Goal: Transaction & Acquisition: Purchase product/service

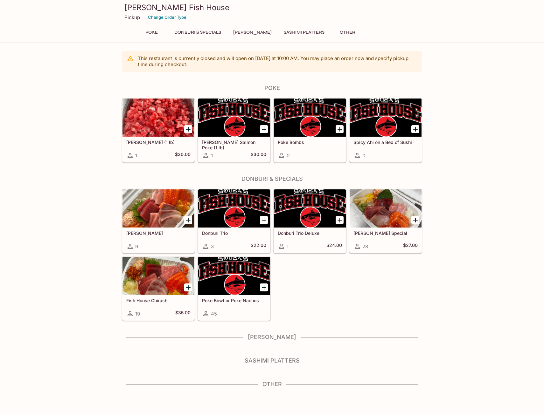
click at [317, 198] on div at bounding box center [310, 209] width 72 height 38
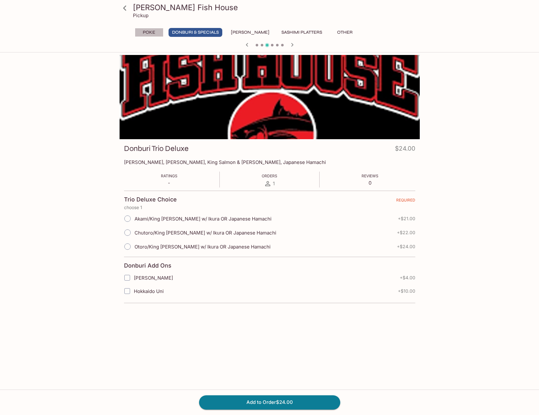
click at [146, 32] on button "Poke" at bounding box center [149, 32] width 29 height 9
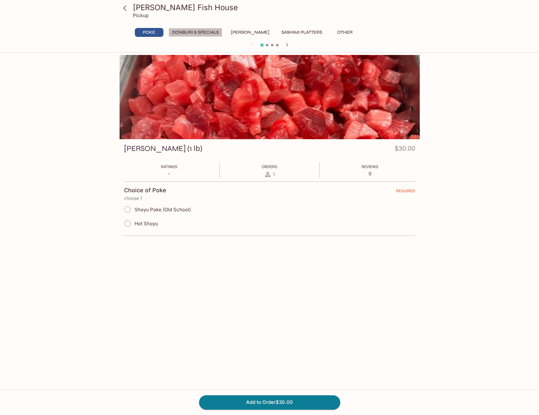
click at [193, 34] on button "Donburi & Specials" at bounding box center [196, 32] width 54 height 9
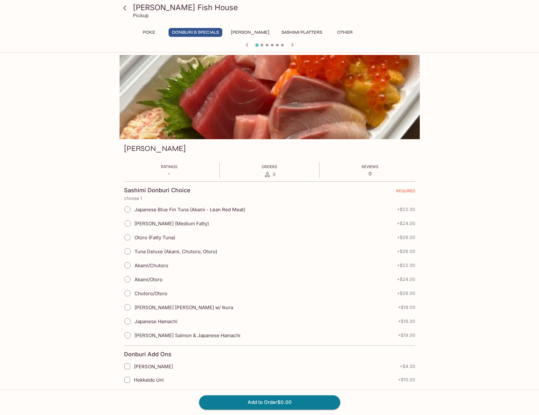
click at [247, 28] on button "[PERSON_NAME]" at bounding box center [249, 32] width 45 height 9
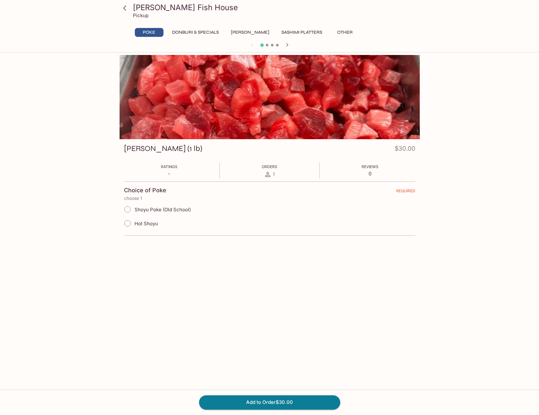
click at [301, 31] on button "Sashimi Platters" at bounding box center [302, 32] width 48 height 9
click at [331, 33] on button "Other" at bounding box center [345, 32] width 29 height 9
click at [288, 29] on button "Sashimi Platters" at bounding box center [302, 32] width 48 height 9
click at [289, 45] on icon "button" at bounding box center [287, 45] width 8 height 8
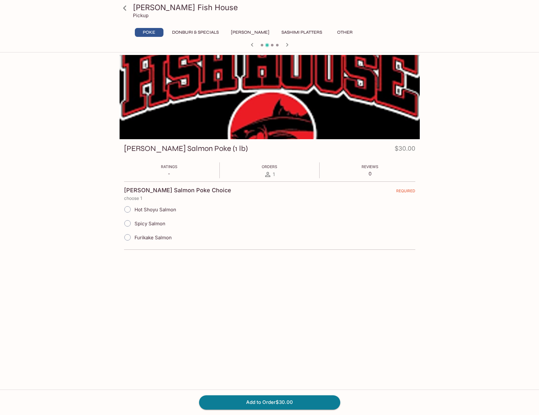
click at [289, 44] on icon "button" at bounding box center [287, 45] width 8 height 8
click at [336, 32] on button "Other" at bounding box center [345, 32] width 29 height 9
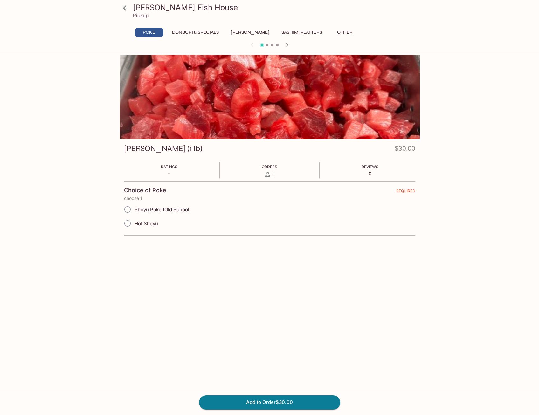
click at [286, 44] on icon "button" at bounding box center [287, 45] width 8 height 8
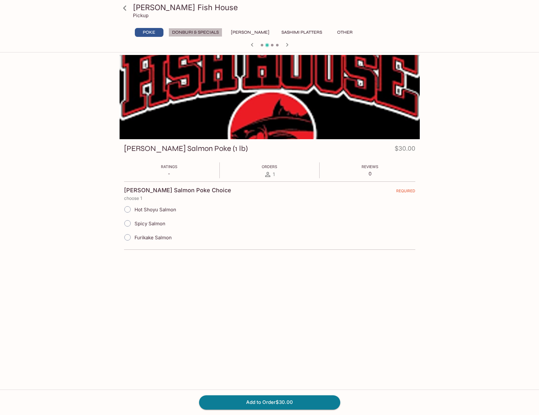
click at [198, 31] on button "Donburi & Specials" at bounding box center [196, 32] width 54 height 9
